Goal: Obtain resource: Download file/media

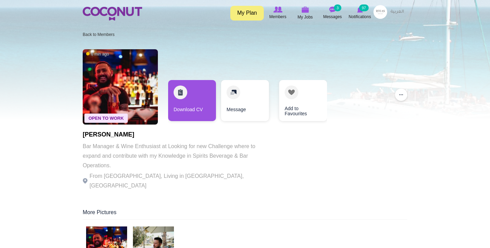
click at [121, 11] on img at bounding box center [113, 14] width 60 height 14
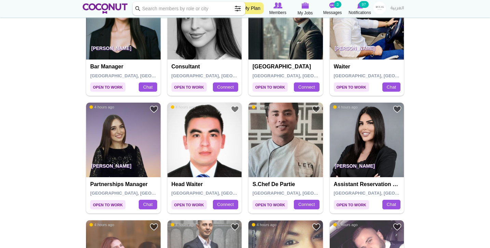
scroll to position [762, 0]
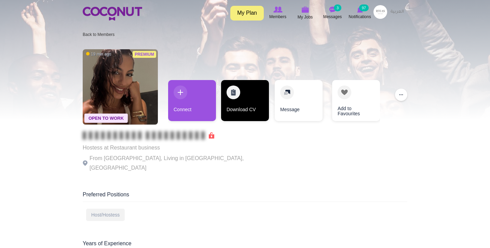
click at [248, 100] on link "Download CV" at bounding box center [245, 100] width 48 height 41
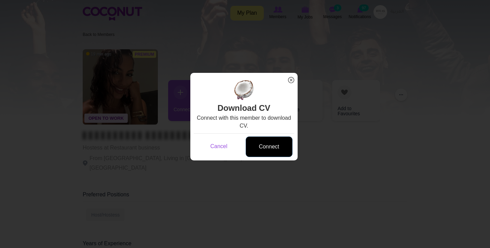
click at [277, 152] on link "Connect" at bounding box center [269, 146] width 47 height 21
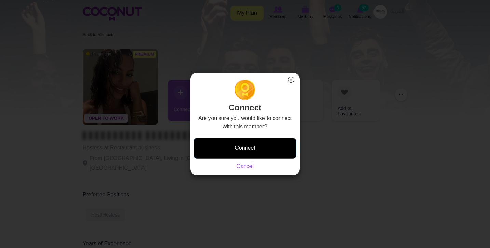
click at [261, 145] on button "Connect" at bounding box center [245, 148] width 103 height 21
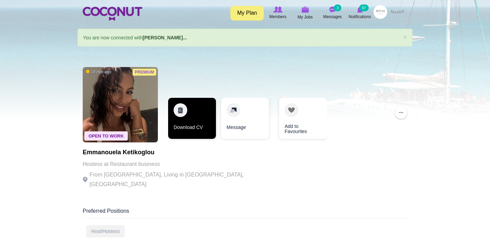
click at [194, 120] on link "Download CV" at bounding box center [192, 118] width 48 height 41
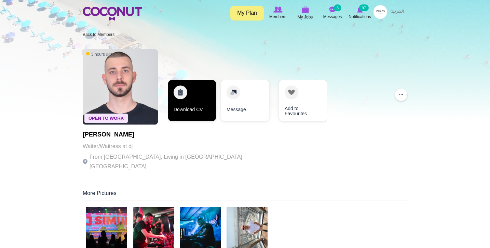
click at [197, 89] on link "Download CV" at bounding box center [192, 100] width 48 height 41
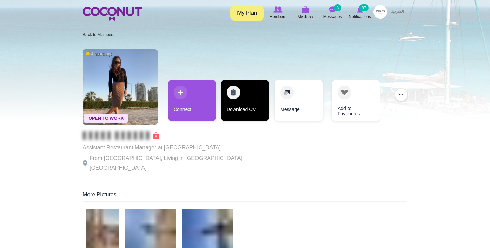
click at [236, 90] on link "Download CV" at bounding box center [245, 100] width 48 height 41
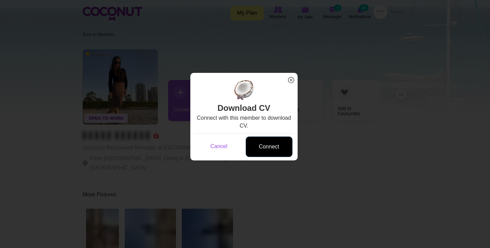
click at [277, 143] on link "Connect" at bounding box center [269, 146] width 47 height 21
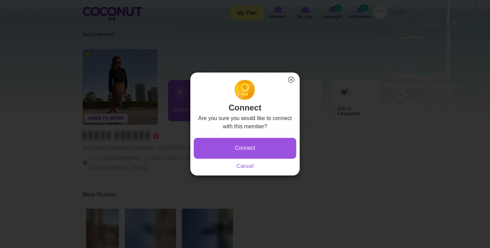
click at [252, 142] on button "Connect" at bounding box center [245, 148] width 103 height 21
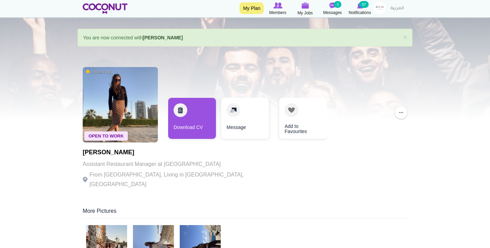
scroll to position [18, 0]
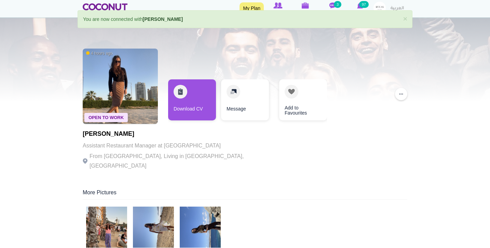
click at [106, 216] on img at bounding box center [106, 227] width 41 height 41
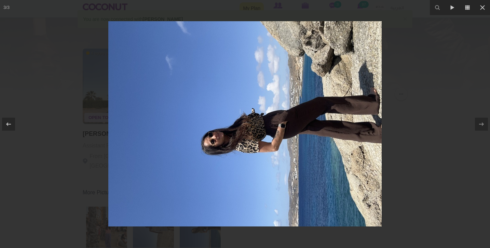
click at [50, 188] on div at bounding box center [245, 124] width 490 height 248
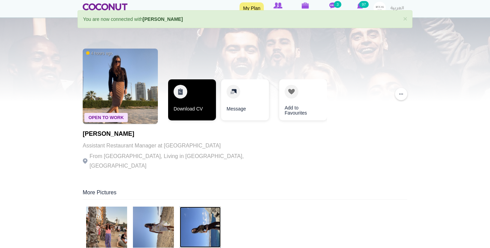
click at [193, 101] on link "Download CV" at bounding box center [192, 99] width 48 height 41
